Goal: Task Accomplishment & Management: Manage account settings

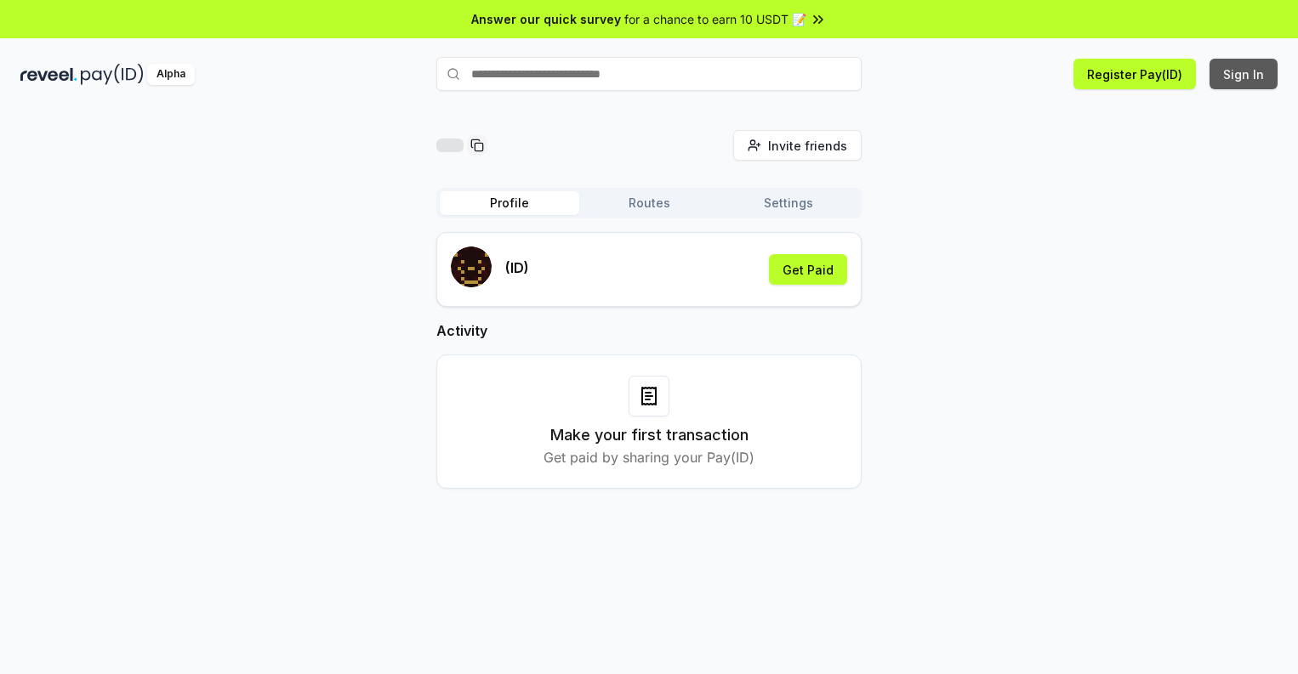
click at [1244, 74] on button "Sign In" at bounding box center [1243, 74] width 68 height 31
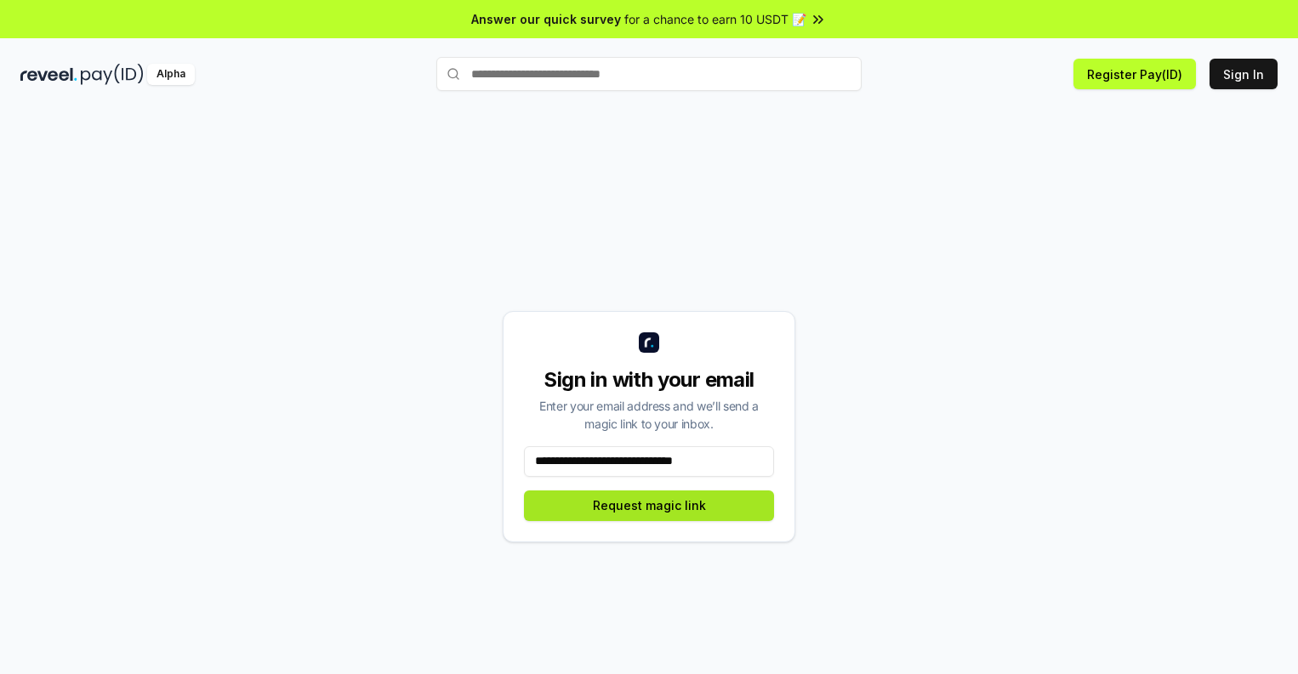
type input "**********"
click at [649, 505] on button "Request magic link" at bounding box center [649, 506] width 250 height 31
